Goal: Information Seeking & Learning: Compare options

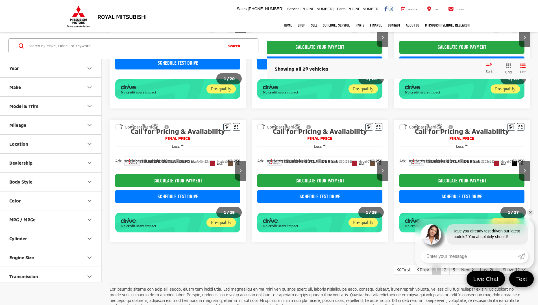
scroll to position [418, 0]
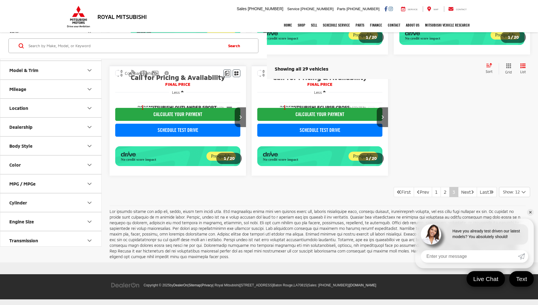
scroll to position [210, 0]
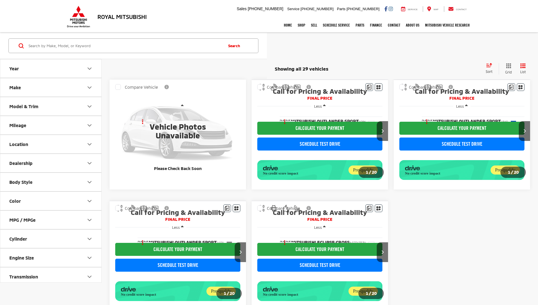
scroll to position [210, 0]
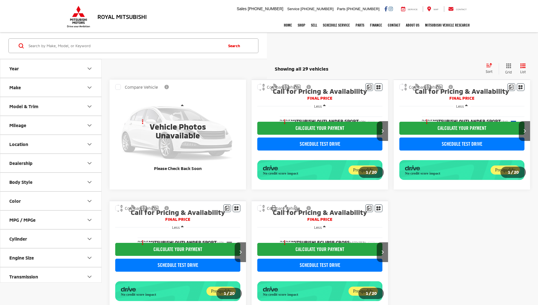
scroll to position [210, 0]
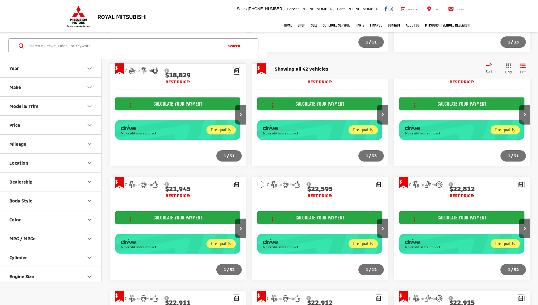
scroll to position [672, 0]
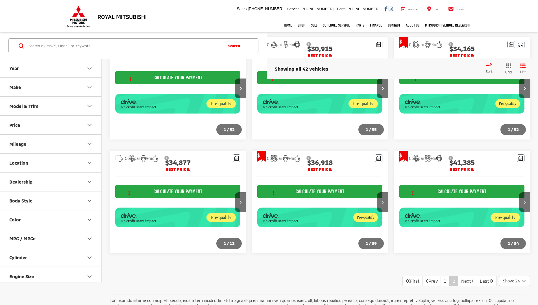
scroll to position [525, 0]
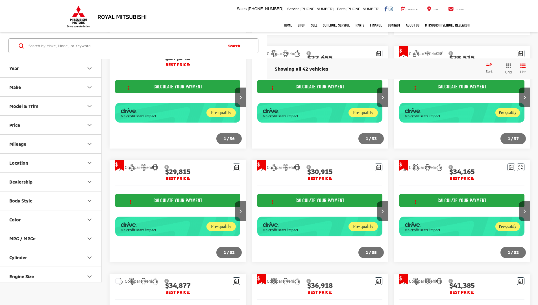
scroll to position [463, 0]
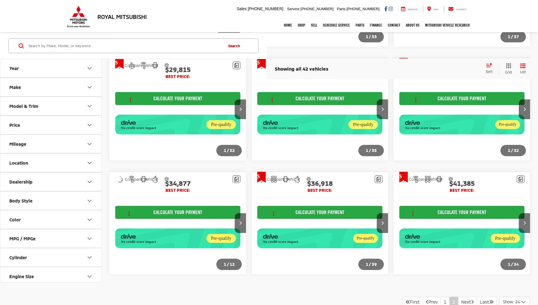
scroll to position [525, 0]
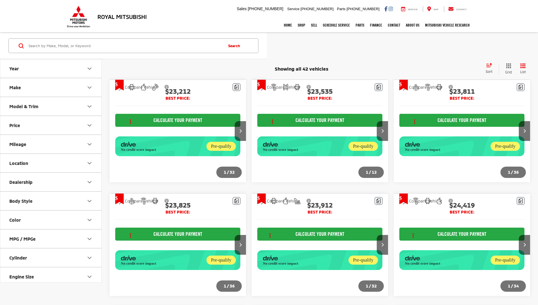
scroll to position [525, 0]
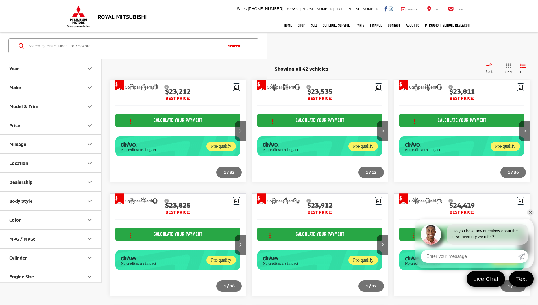
scroll to position [525, 0]
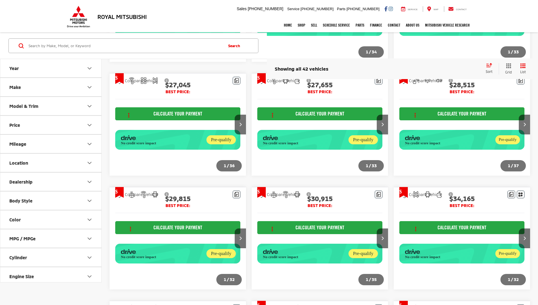
scroll to position [406, 0]
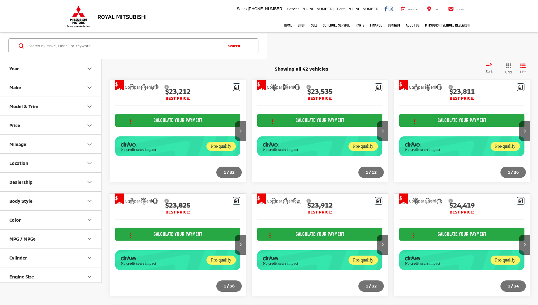
scroll to position [525, 0]
